Goal: Task Accomplishment & Management: Manage account settings

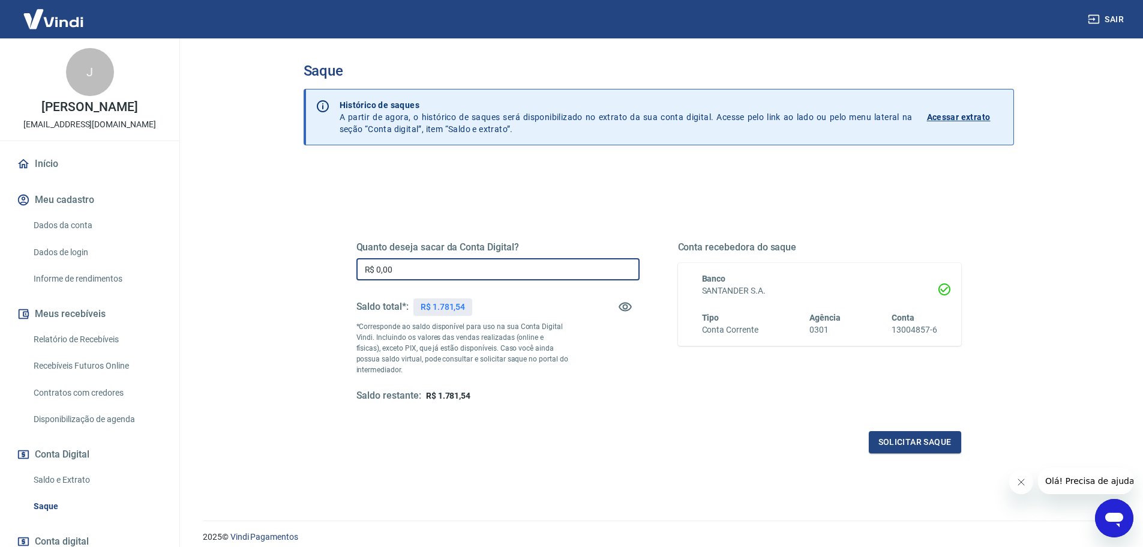
click at [391, 263] on input "R$ 0,00" at bounding box center [497, 269] width 283 height 22
click at [439, 269] on input "R$ 0,00" at bounding box center [497, 269] width 283 height 22
click at [418, 266] on input "R$ 0,00" at bounding box center [497, 269] width 283 height 22
click at [406, 268] on input "R$ 0,00" at bounding box center [497, 269] width 283 height 22
click at [404, 268] on input "R$ 0,00" at bounding box center [497, 269] width 283 height 22
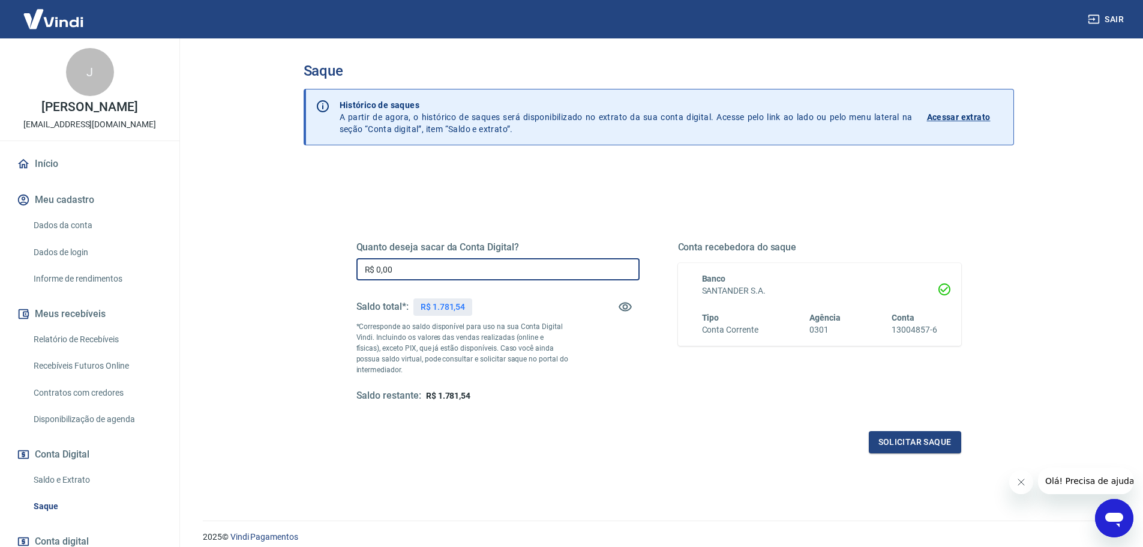
click at [404, 268] on input "R$ 0,00" at bounding box center [497, 269] width 283 height 22
